Goal: Check status: Check status

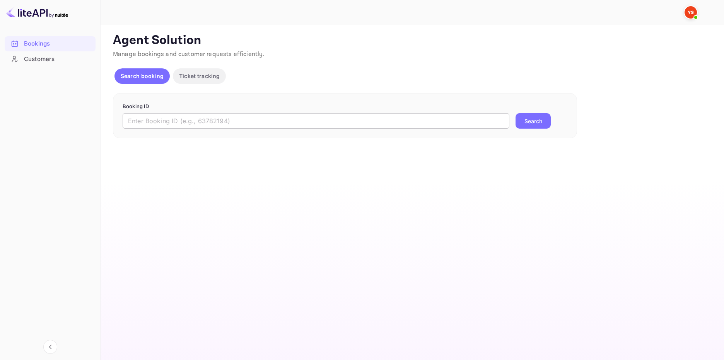
click at [199, 118] on input "text" at bounding box center [316, 120] width 387 height 15
paste input "9773680"
type input "9773680"
click at [540, 118] on button "Search" at bounding box center [532, 120] width 35 height 15
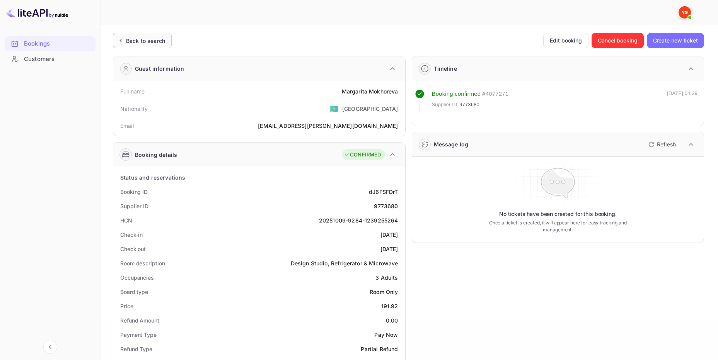
click at [130, 48] on div "Back to search" at bounding box center [142, 40] width 59 height 15
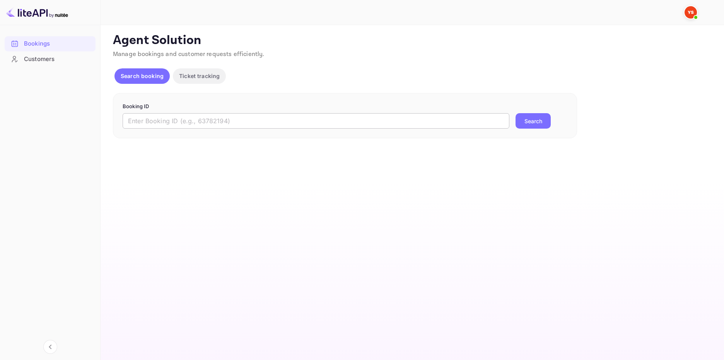
click at [193, 115] on input "text" at bounding box center [316, 120] width 387 height 15
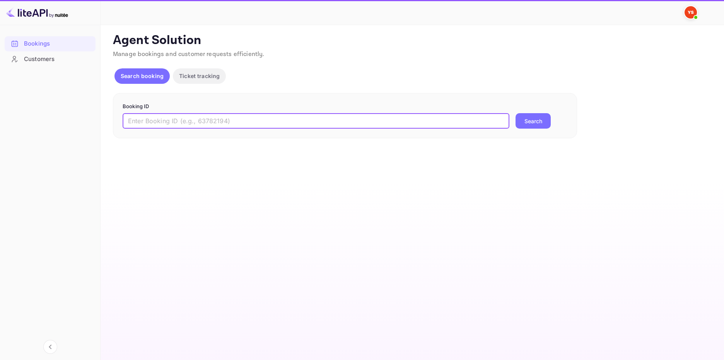
paste input "9655555"
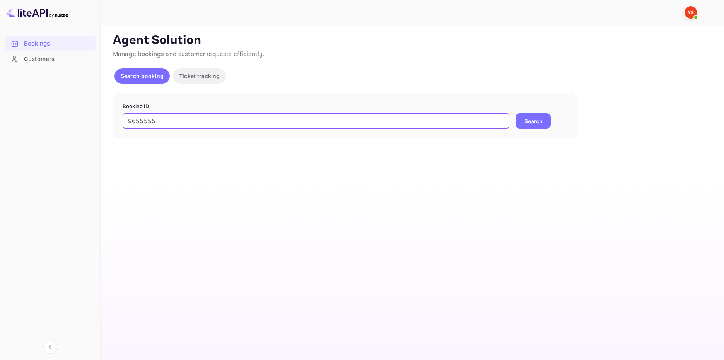
type input "9655555"
click at [529, 123] on button "Search" at bounding box center [532, 120] width 35 height 15
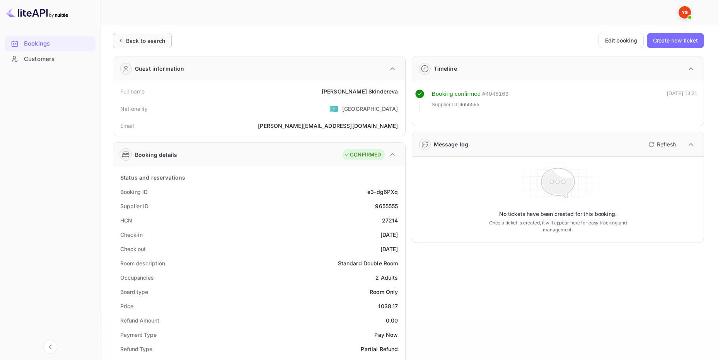
click at [142, 40] on div "Back to search" at bounding box center [145, 41] width 39 height 8
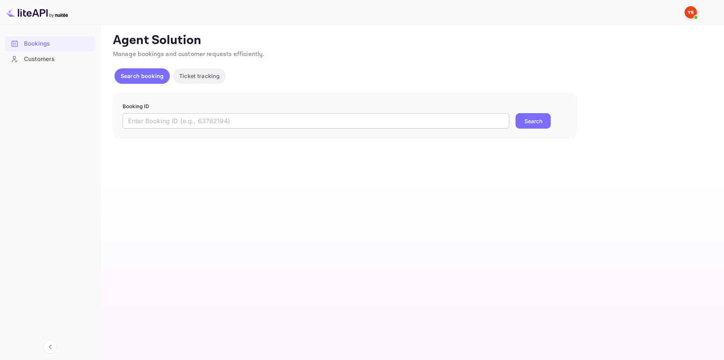
click at [203, 126] on input "text" at bounding box center [316, 120] width 387 height 15
paste input "9228750"
type input "9228750"
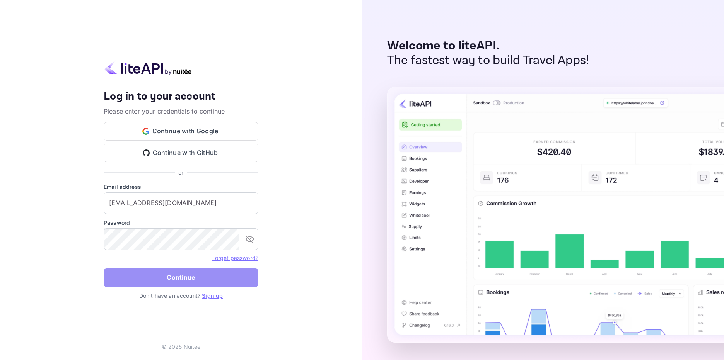
drag, startPoint x: 151, startPoint y: 282, endPoint x: 162, endPoint y: 281, distance: 10.9
click at [152, 281] on button "Continue" at bounding box center [181, 278] width 155 height 19
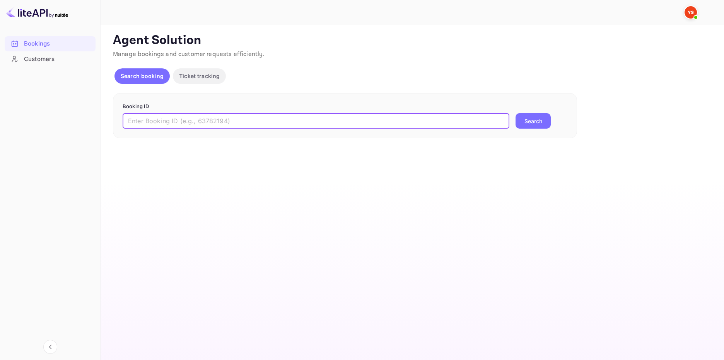
drag, startPoint x: 174, startPoint y: 123, endPoint x: 169, endPoint y: 124, distance: 4.3
click at [171, 124] on input "text" at bounding box center [316, 120] width 387 height 15
paste input "9228750"
type input "9228750"
click at [541, 123] on button "Search" at bounding box center [532, 120] width 35 height 15
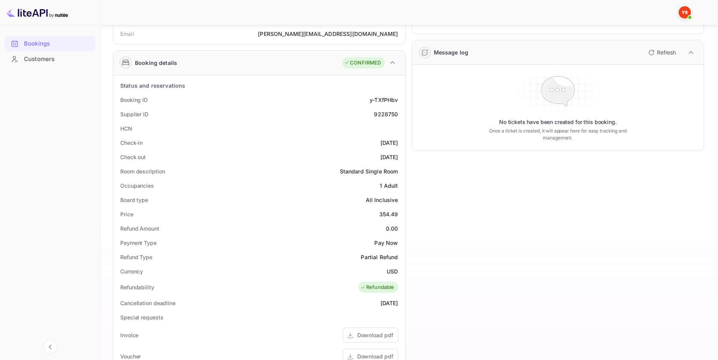
scroll to position [77, 0]
